Goal: Information Seeking & Learning: Compare options

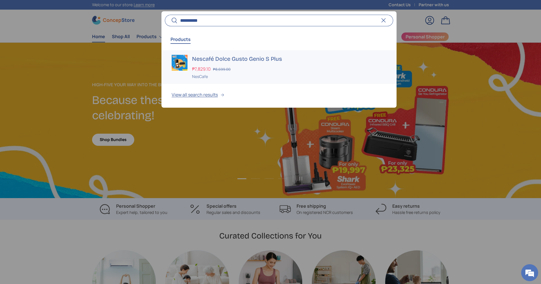
type input "**********"
click at [248, 59] on h3 "Nescafé Dolce Gusto Genio S Plus" at bounding box center [289, 59] width 194 height 8
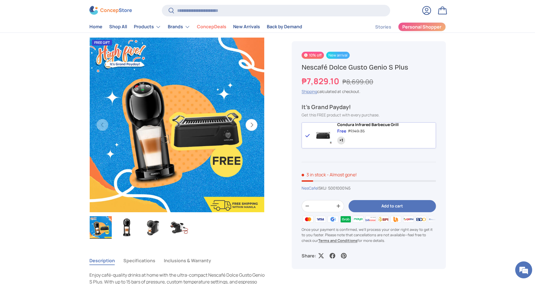
click at [352, 82] on s "₱8,699.00" at bounding box center [357, 81] width 31 height 9
copy s "8,699.00"
click at [319, 84] on strong "₱7,829.10" at bounding box center [321, 81] width 39 height 11
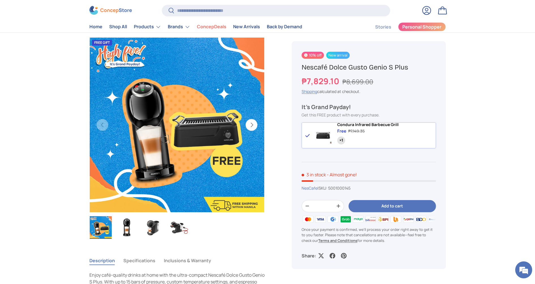
copy strong "7,829.10"
